Goal: Task Accomplishment & Management: Complete application form

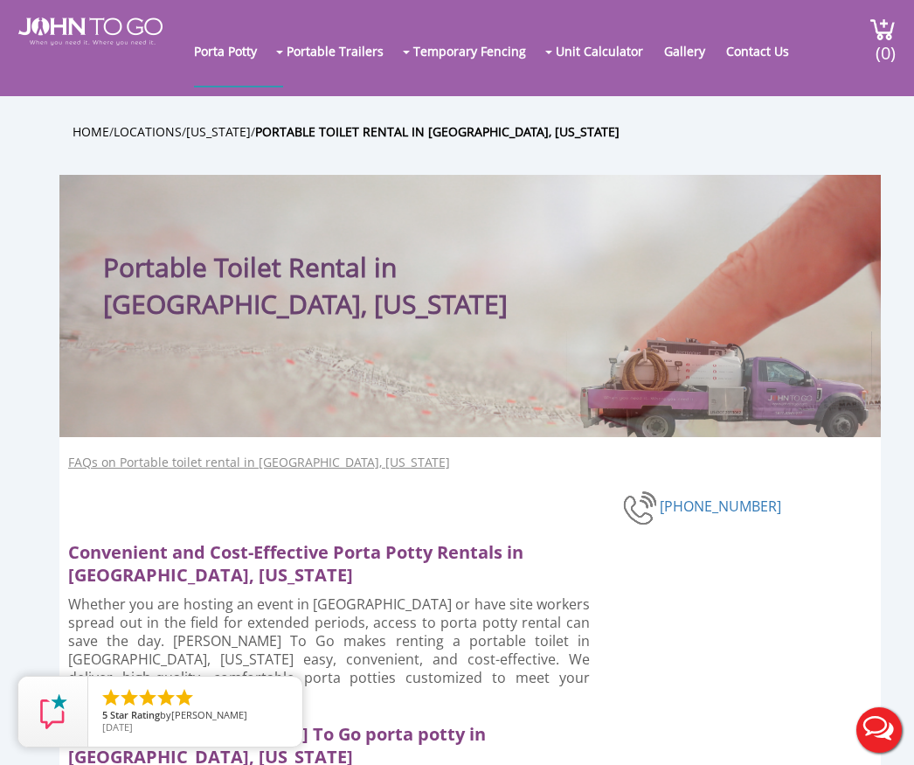
click at [768, 59] on link "Contact Us" at bounding box center [766, 51] width 80 height 70
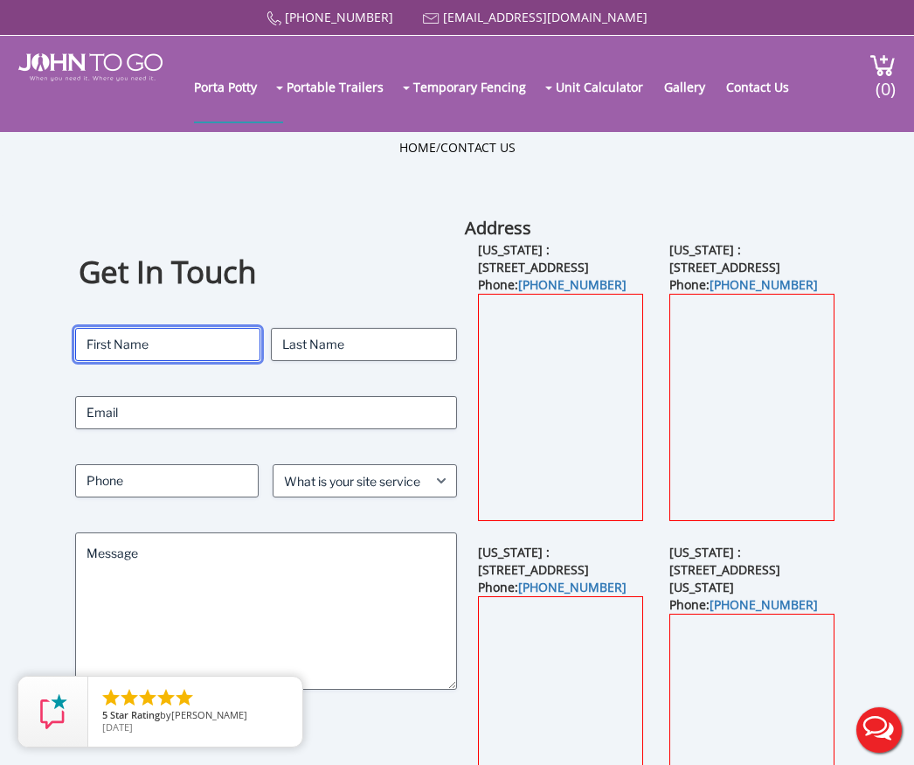
click at [219, 350] on input "First" at bounding box center [168, 344] width 186 height 33
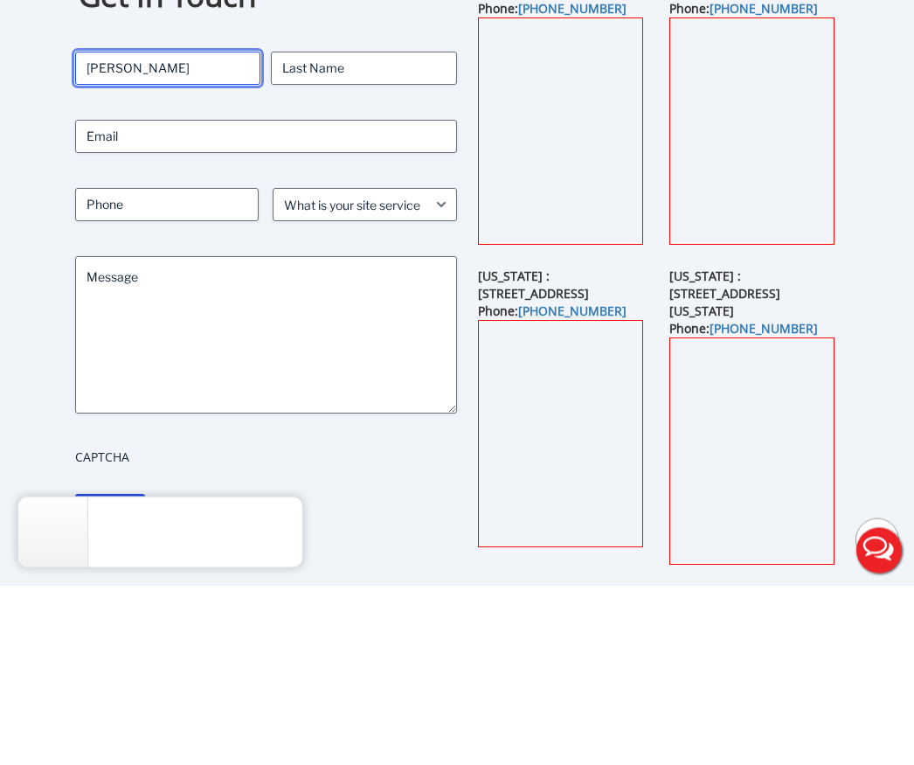
type input "[PERSON_NAME]"
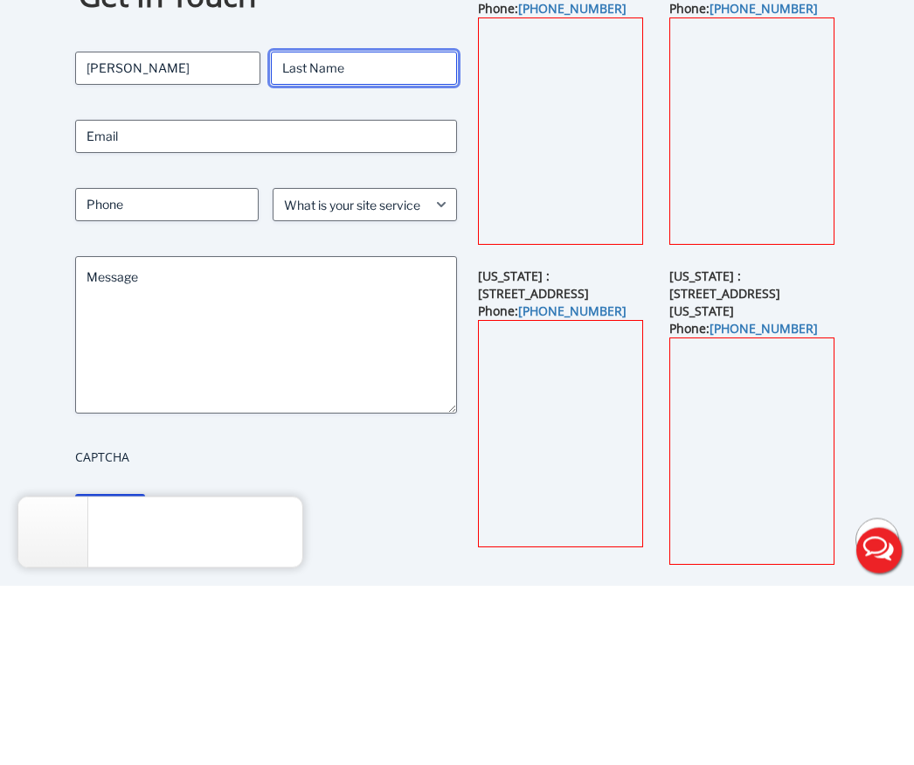
click at [384, 232] on input "Last" at bounding box center [364, 248] width 186 height 33
type input "[PERSON_NAME]"
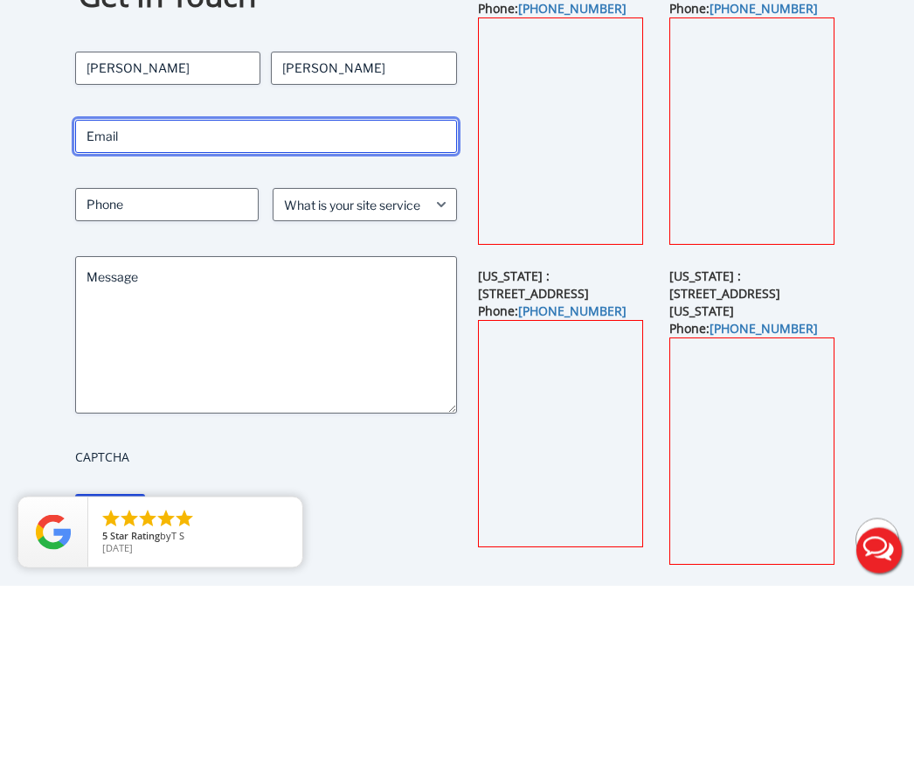
click at [302, 300] on input "Email (Required)" at bounding box center [266, 316] width 382 height 33
type input "[EMAIL_ADDRESS][DOMAIN_NAME]"
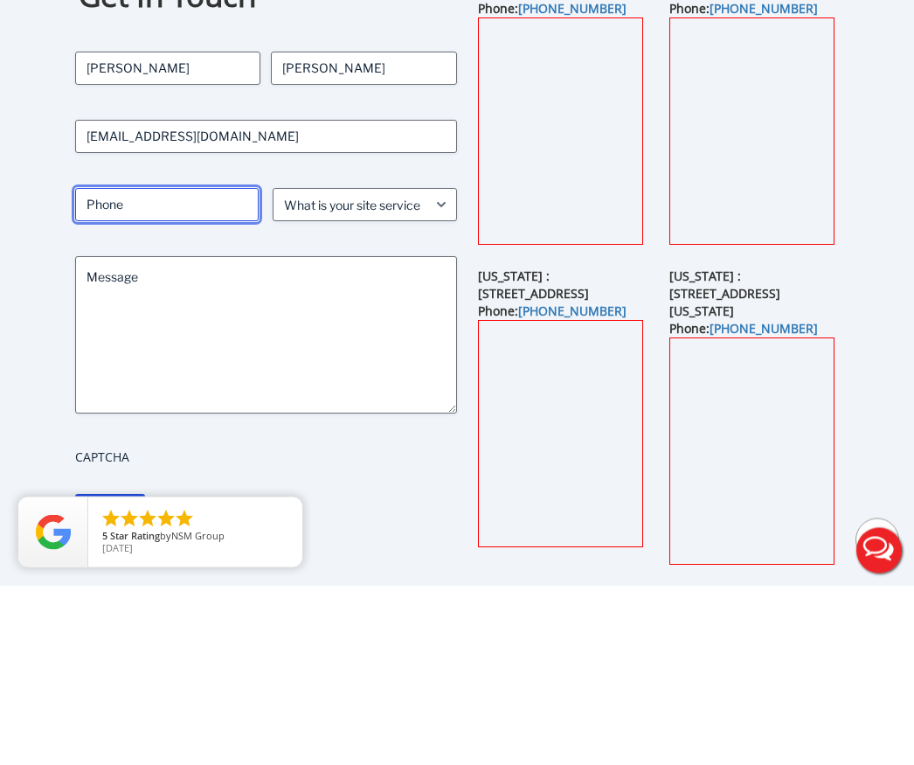
click at [188, 368] on input "Phone (Required)" at bounding box center [167, 384] width 184 height 33
type input "2018033296"
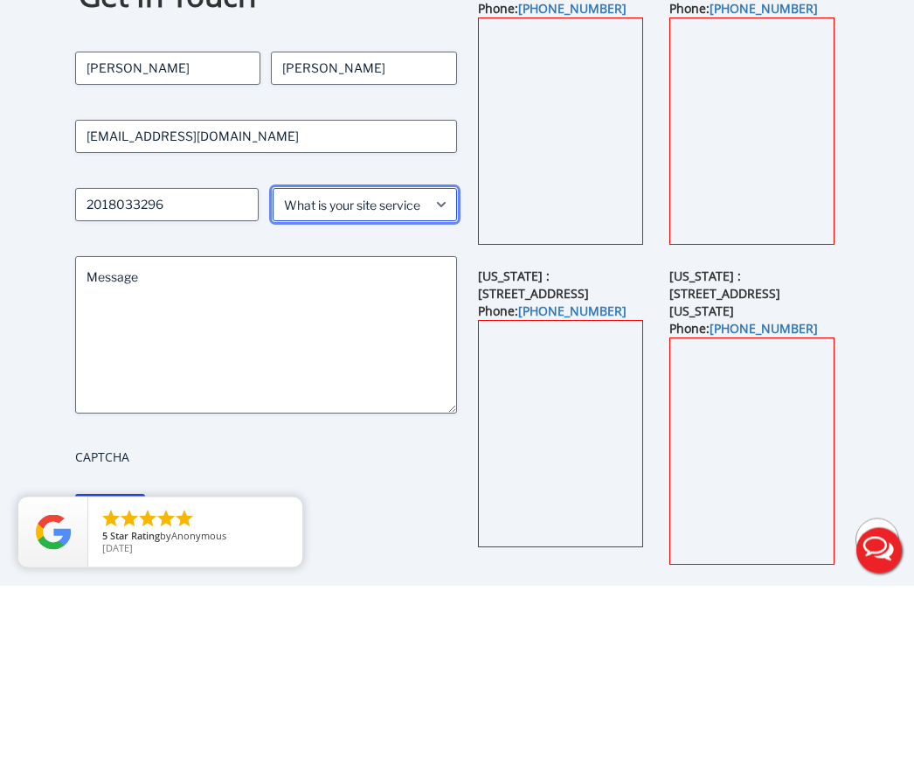
click at [418, 368] on select "What is your site service need? Consumer Construction - Commercial Construction…" at bounding box center [365, 384] width 184 height 33
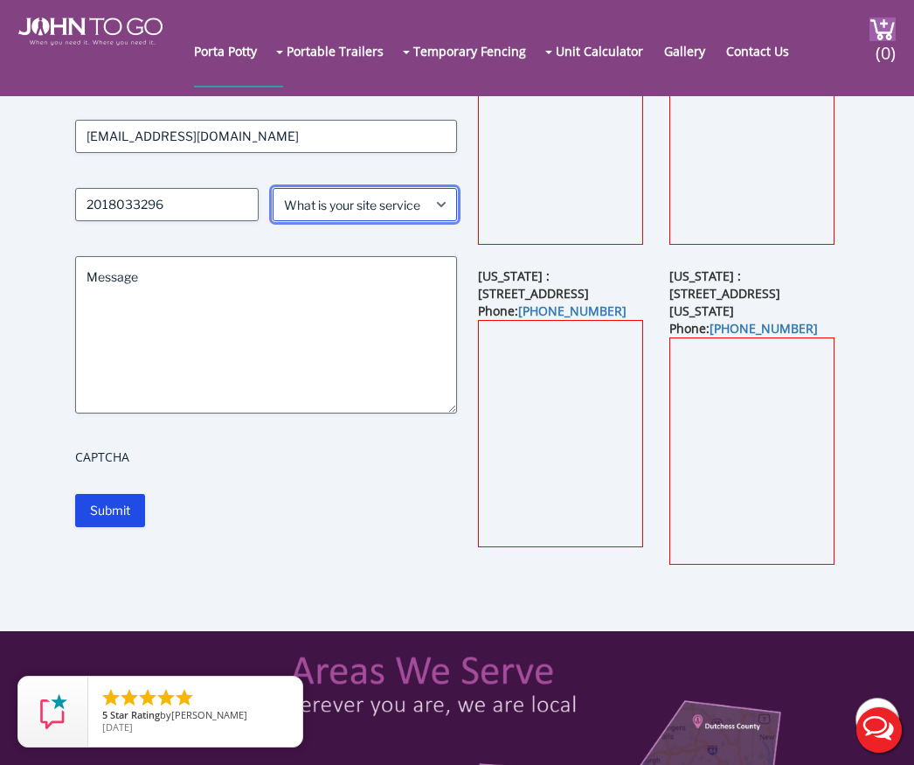
select select "Construction - Residential"
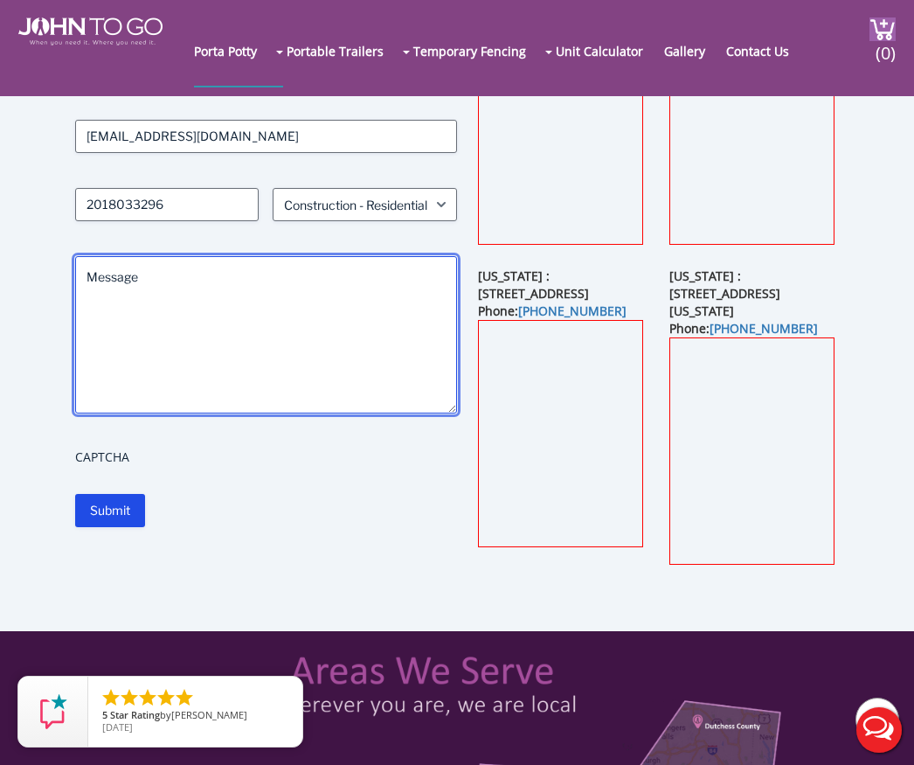
click at [345, 281] on textarea "Message" at bounding box center [266, 334] width 382 height 157
type textarea "Y"
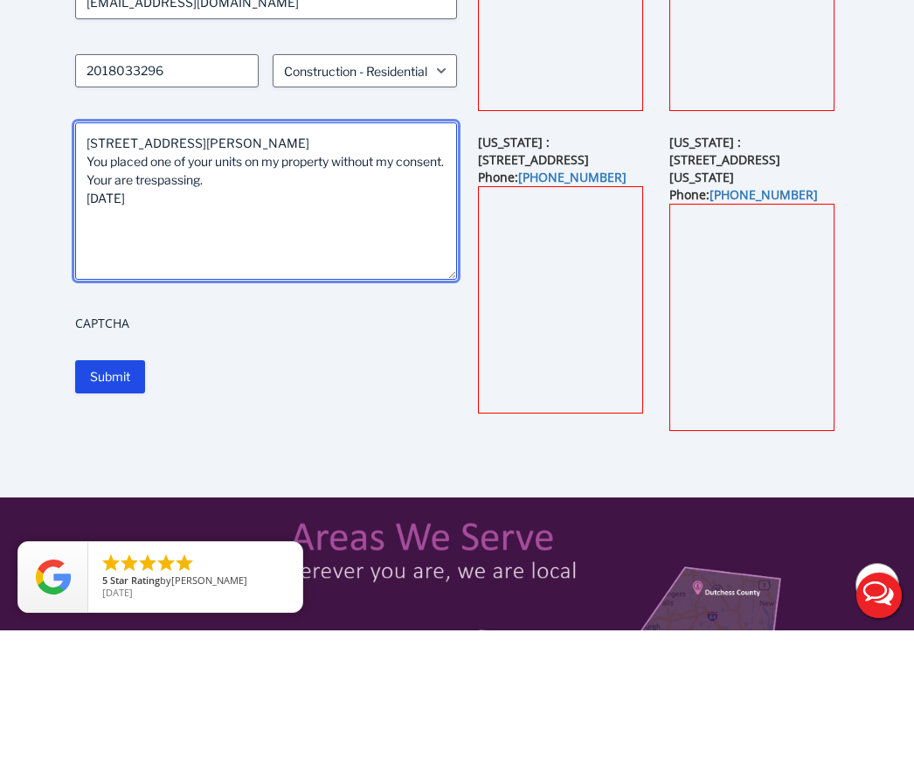
click at [173, 257] on textarea "[STREET_ADDRESS][PERSON_NAME] You placed one of your units on my property witho…" at bounding box center [266, 335] width 382 height 157
click at [234, 257] on textarea "[STREET_ADDRESS][PERSON_NAME] You placed one of your units on my property witho…" at bounding box center [266, 335] width 382 height 157
click at [164, 257] on textarea "[STREET_ADDRESS][PERSON_NAME] You placed one of your units on my property witho…" at bounding box center [266, 335] width 382 height 157
click at [149, 257] on textarea "[STREET_ADDRESS][PERSON_NAME] You placed one of your units on my property witho…" at bounding box center [266, 335] width 382 height 157
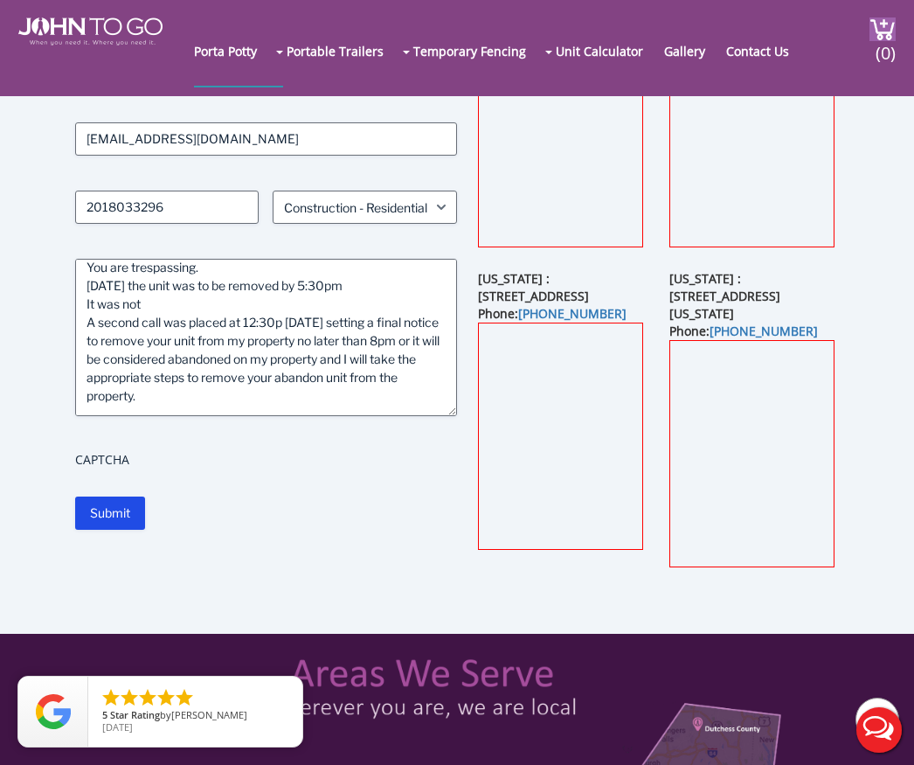
scroll to position [67, 0]
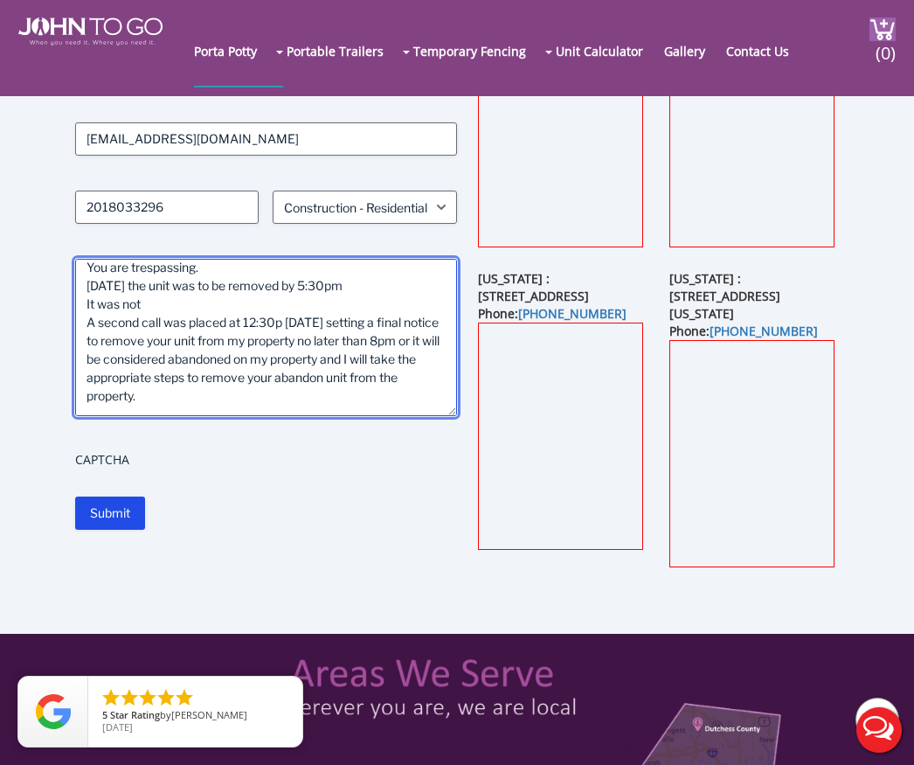
click at [241, 399] on textarea "[STREET_ADDRESS][PERSON_NAME] You placed one of your units on my property witho…" at bounding box center [266, 337] width 382 height 157
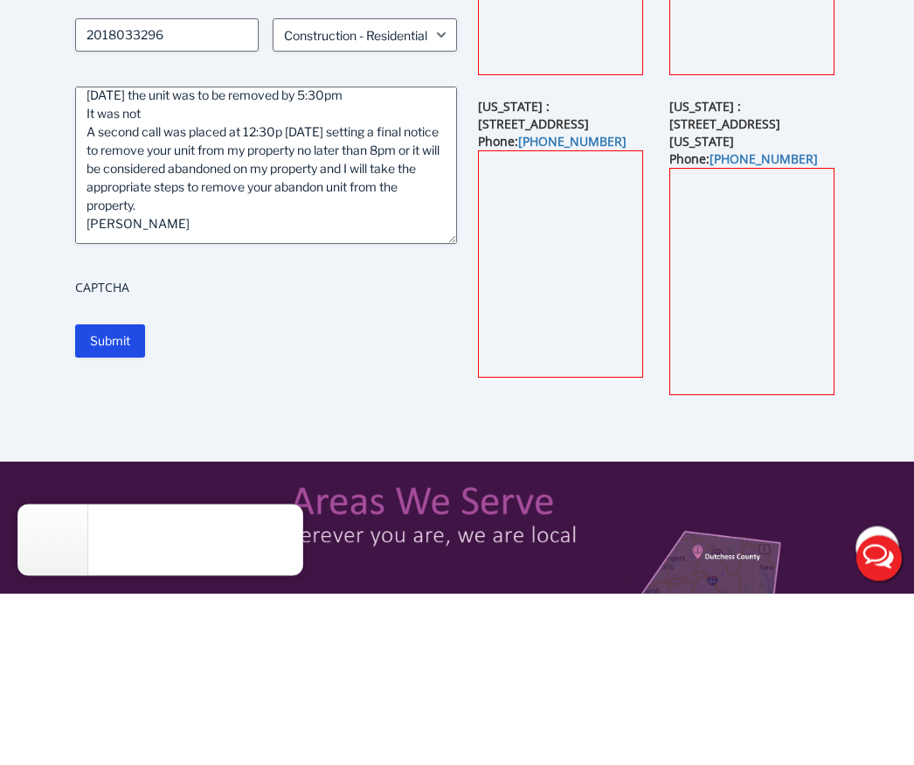
scroll to position [350, 0]
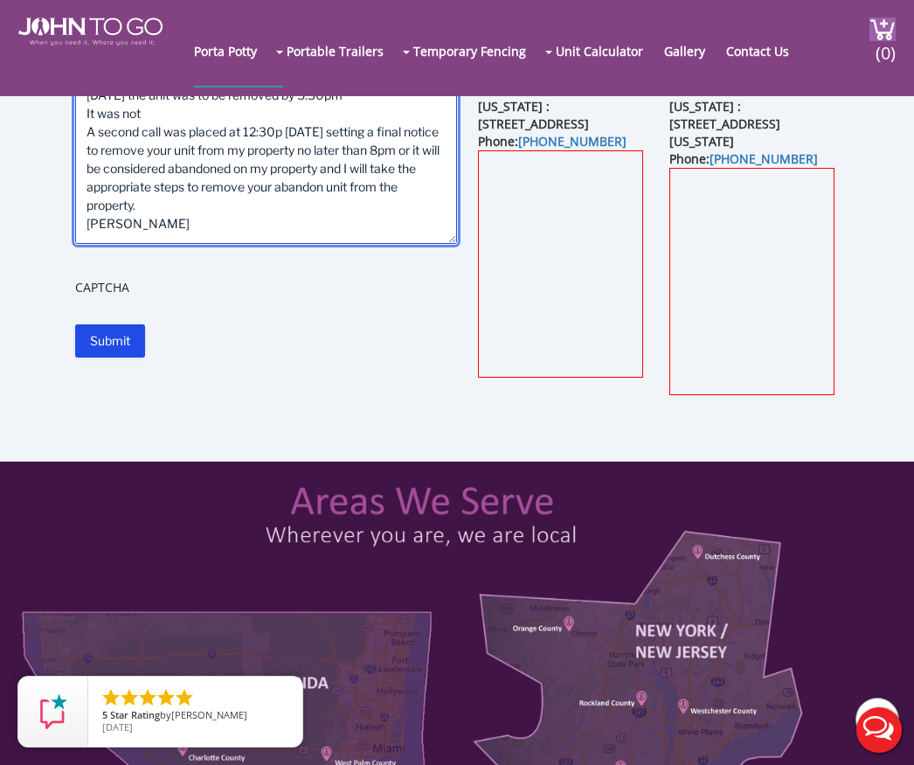
type textarea "[STREET_ADDRESS][PERSON_NAME] You placed one of your units on my property witho…"
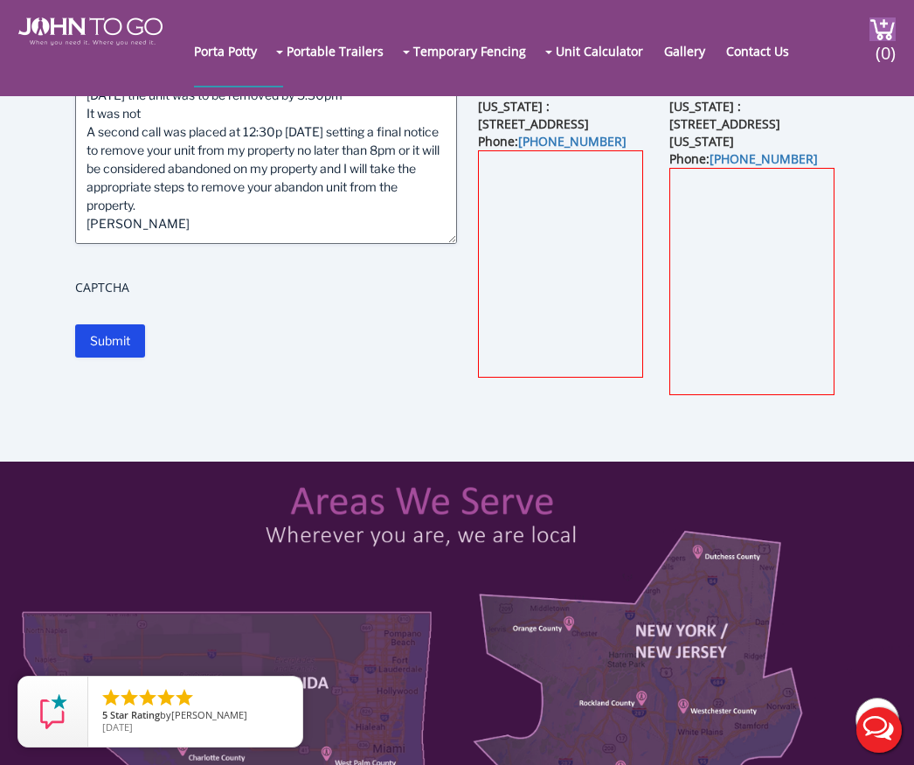
click at [125, 337] on input "Submit" at bounding box center [110, 340] width 70 height 33
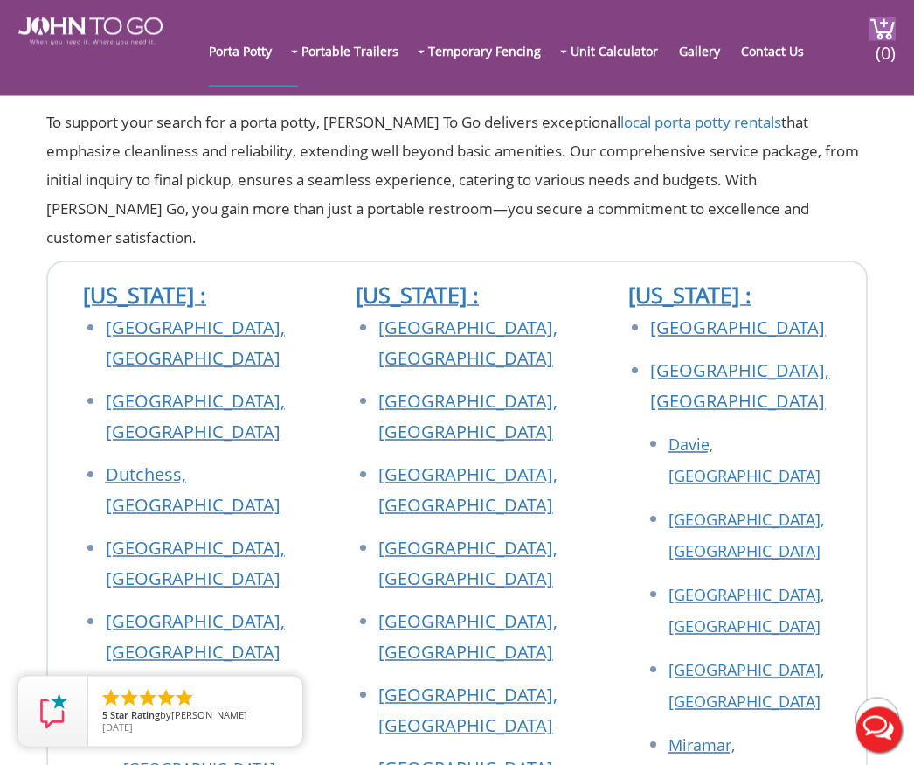
scroll to position [373, 0]
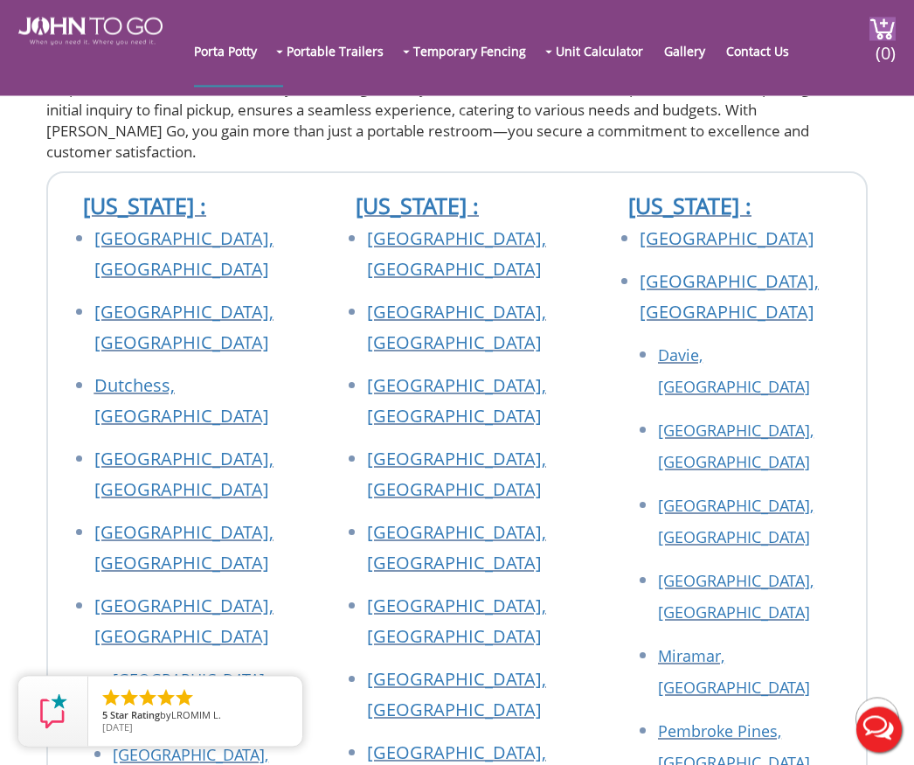
scroll to position [6506, 0]
